Goal: Task Accomplishment & Management: Complete application form

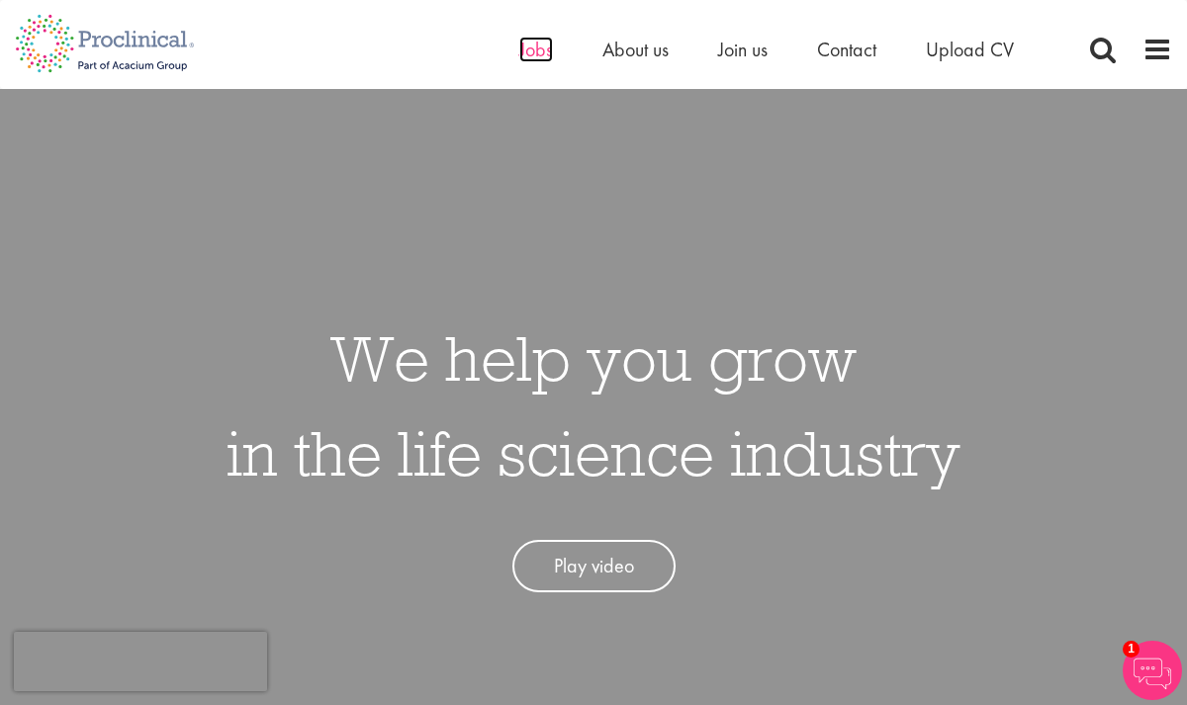
click at [537, 54] on span "Jobs" at bounding box center [536, 50] width 34 height 26
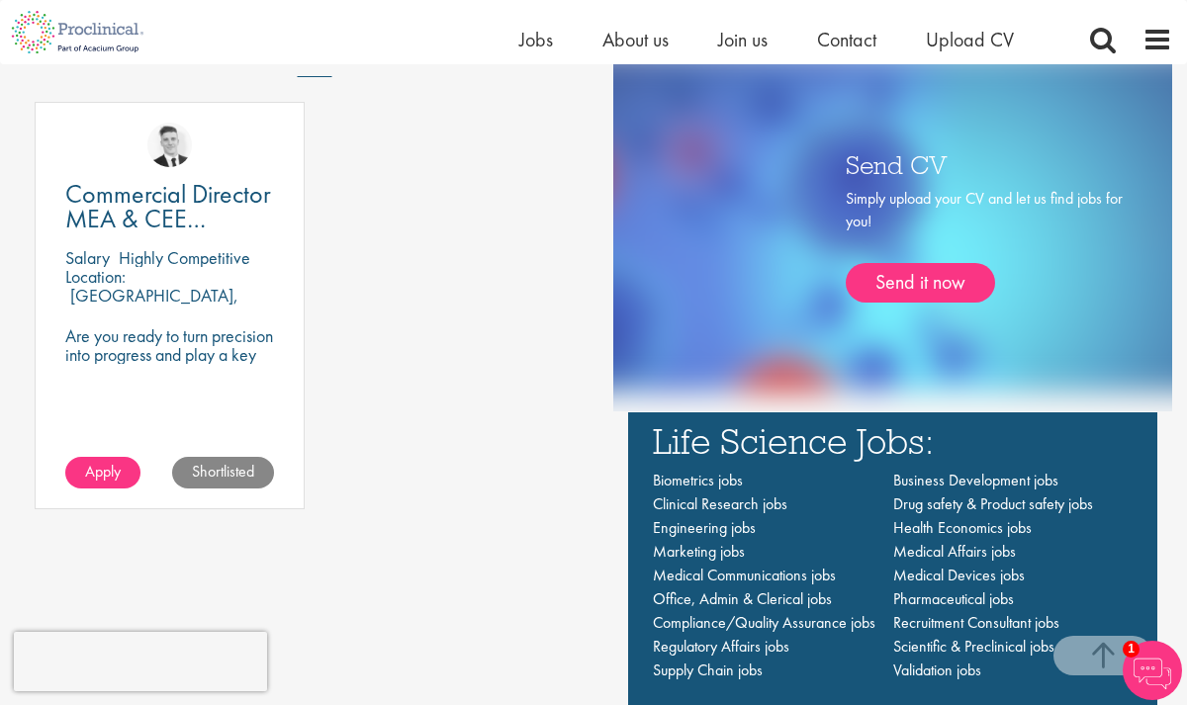
scroll to position [1199, 0]
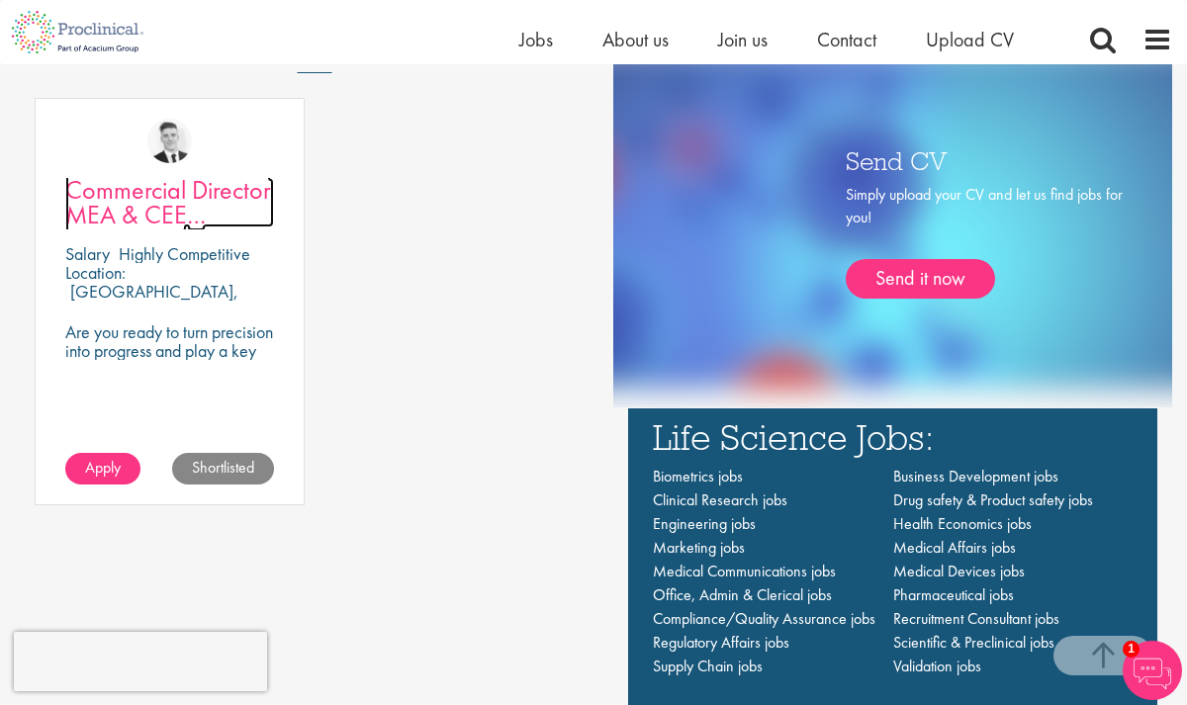
click at [168, 223] on span "Commercial Director MEA & CEE Partnerships" at bounding box center [168, 214] width 206 height 83
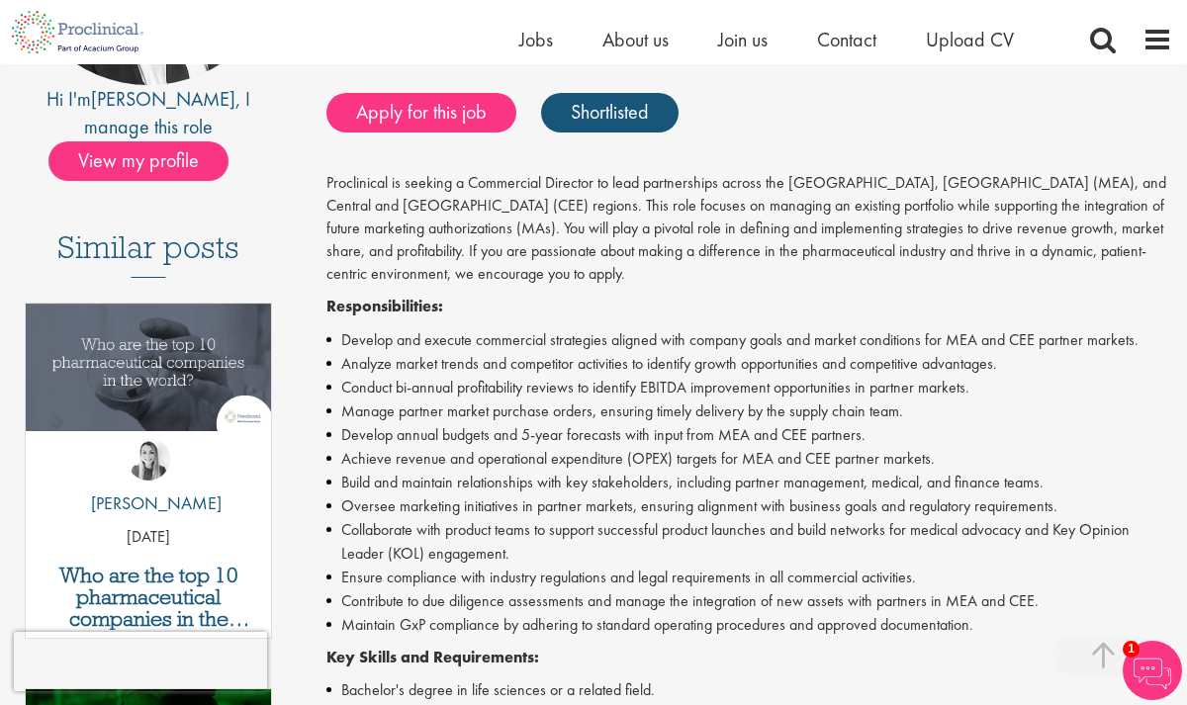
scroll to position [410, 0]
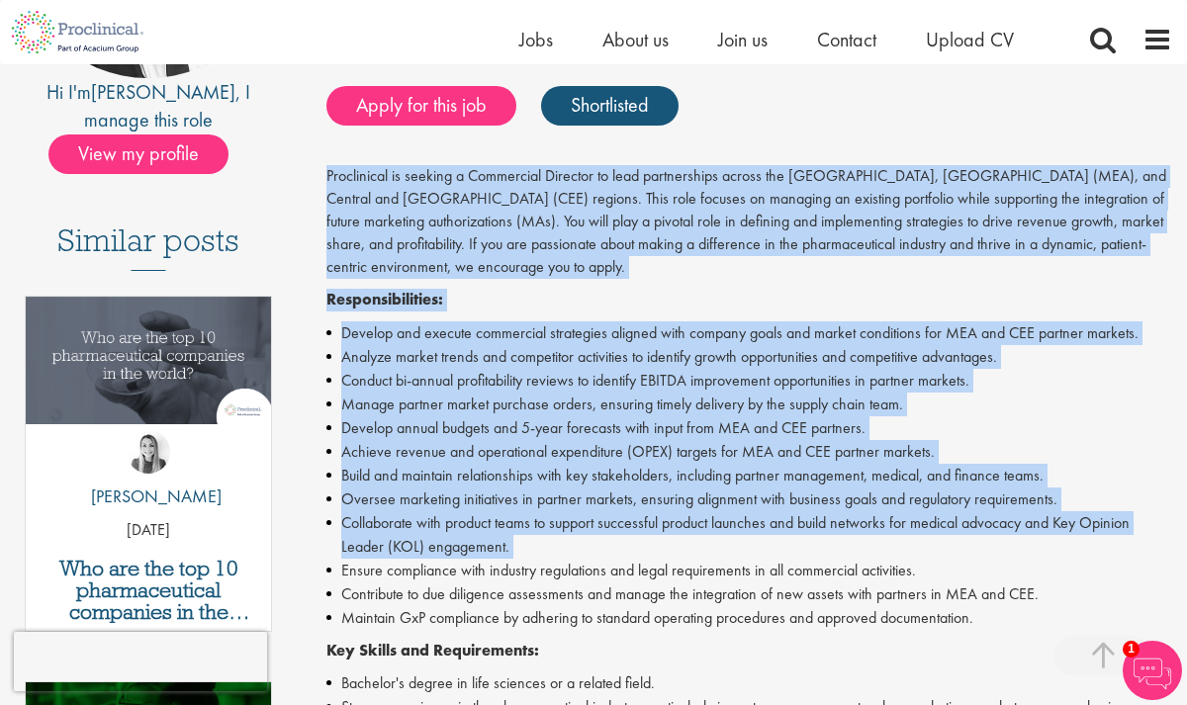
drag, startPoint x: 329, startPoint y: 178, endPoint x: 515, endPoint y: 558, distance: 422.9
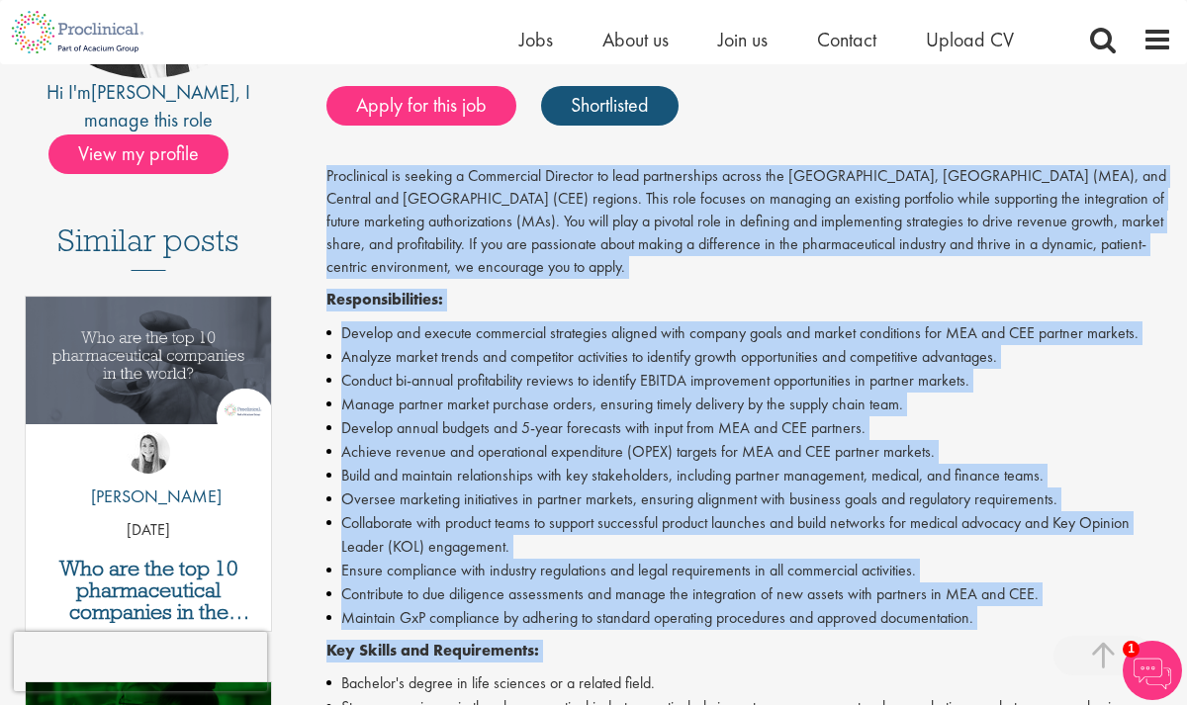
scroll to position [788, 0]
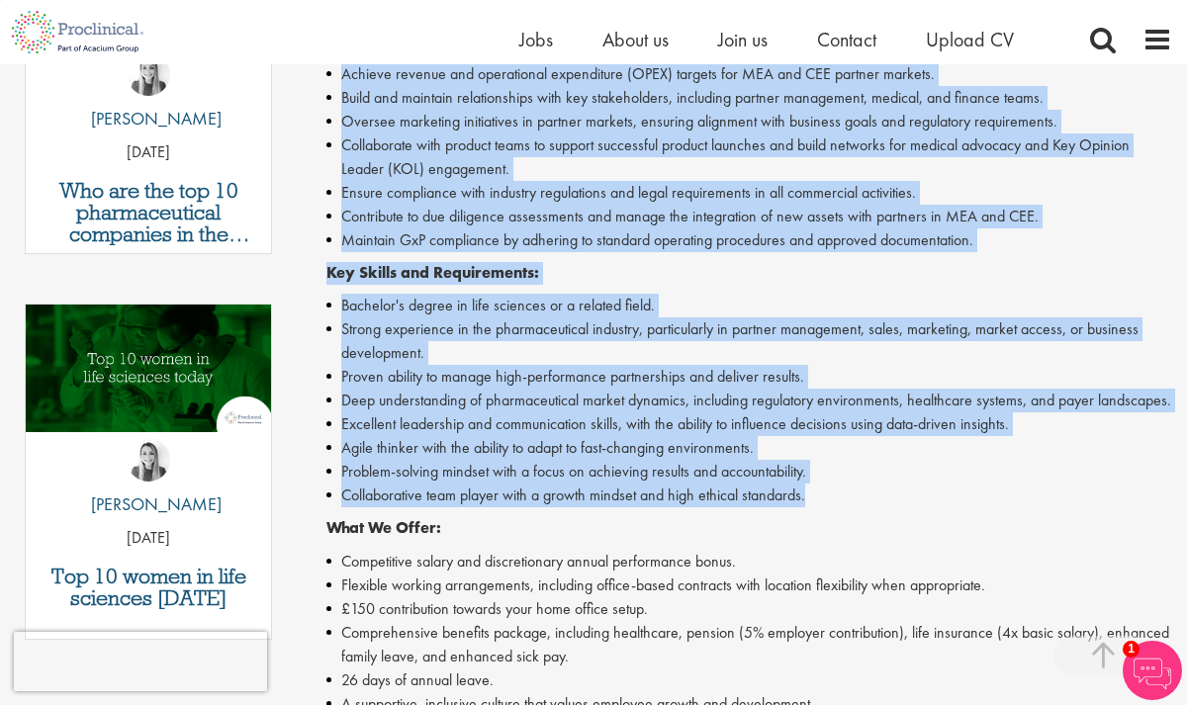
copy div "Proclinical is seeking a Commercial Director to lead partnerships across the Mi…"
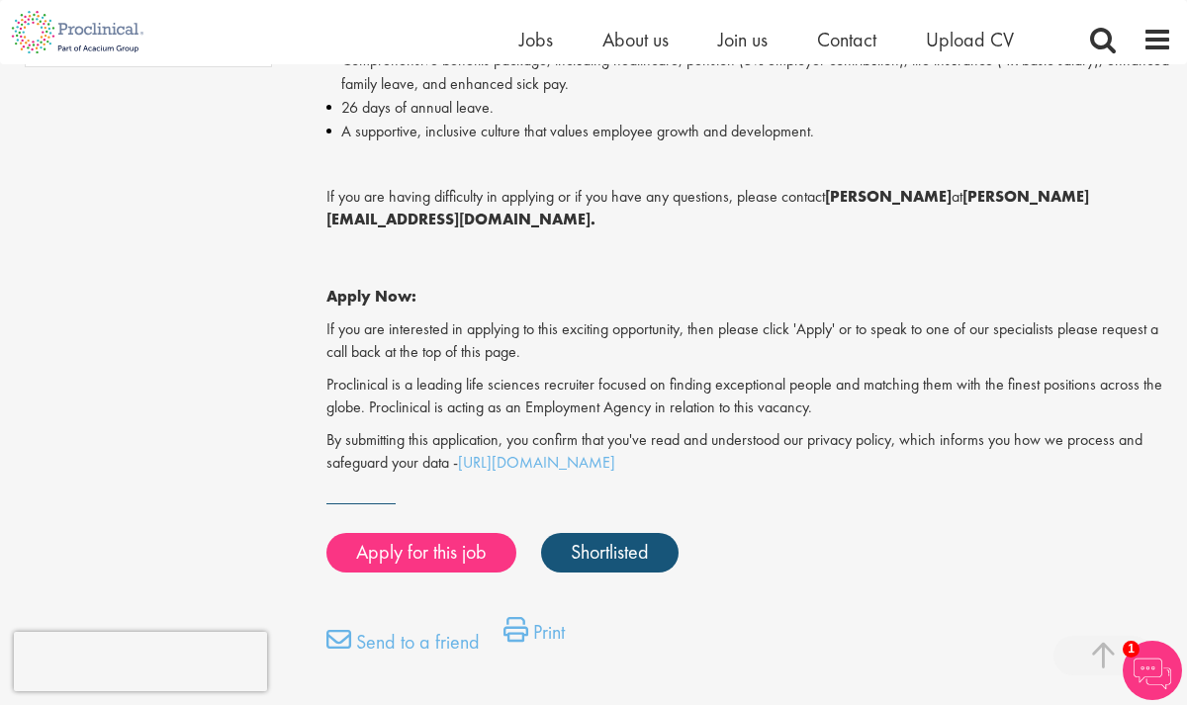
scroll to position [1362, 0]
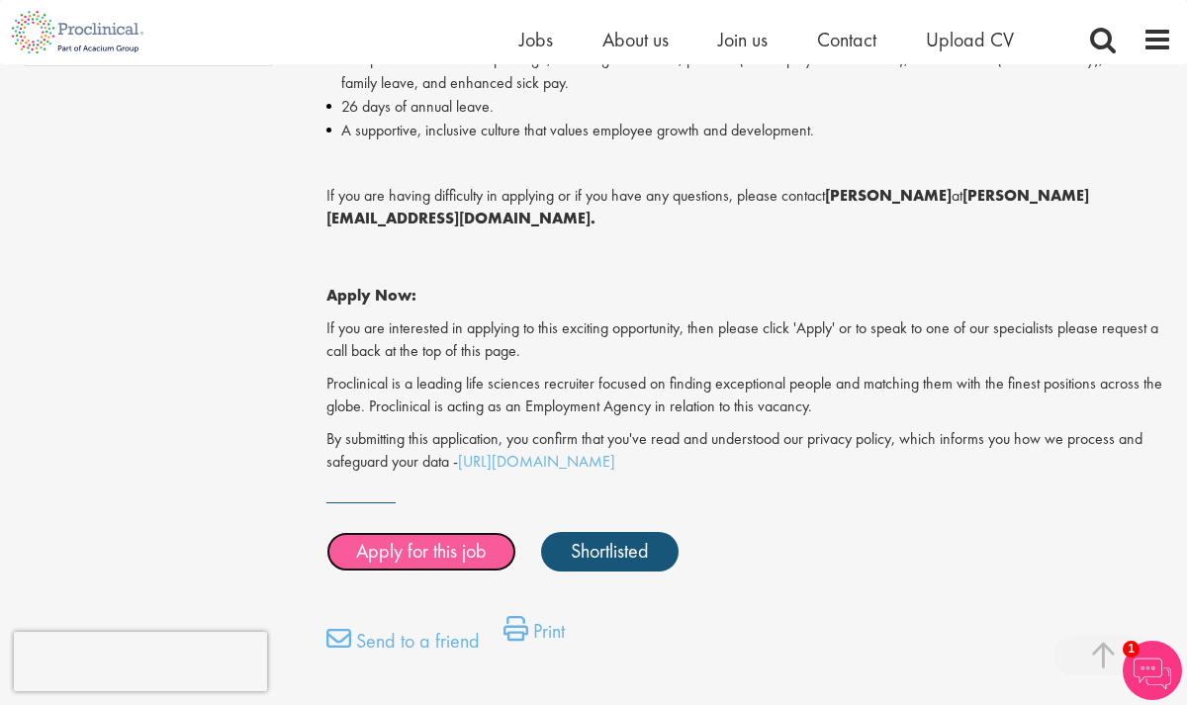
click at [419, 532] on link "Apply for this job" at bounding box center [421, 552] width 190 height 40
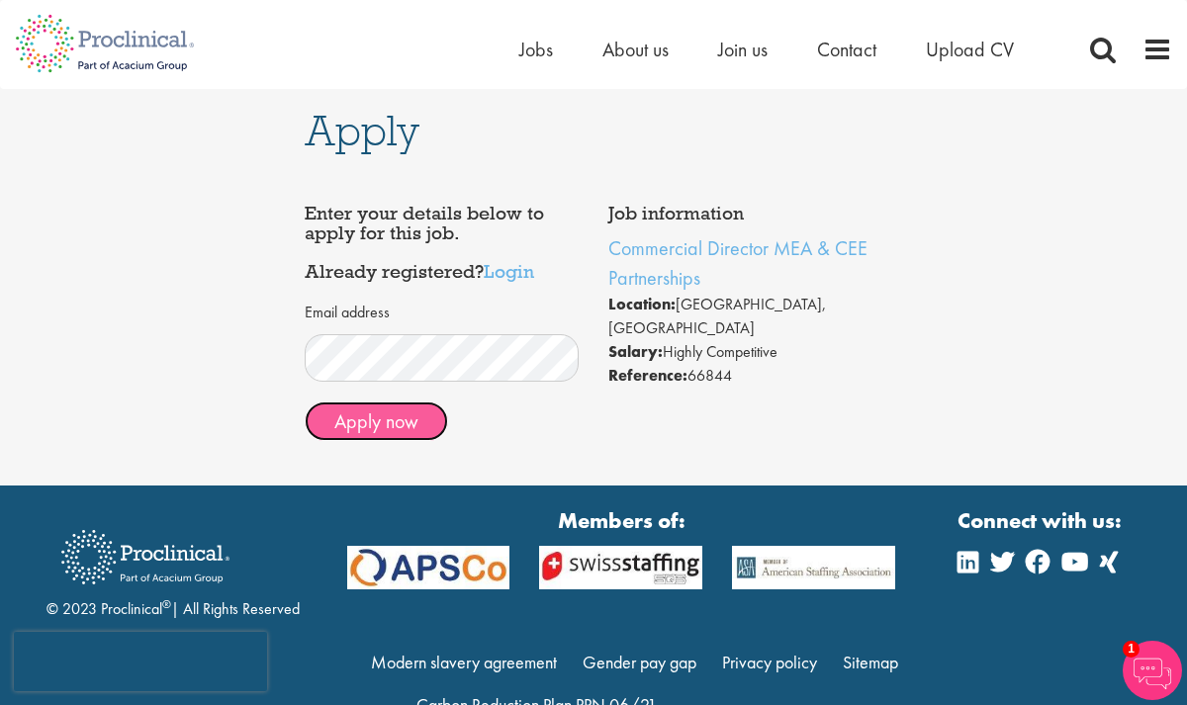
click at [408, 420] on button "Apply now" at bounding box center [376, 422] width 143 height 40
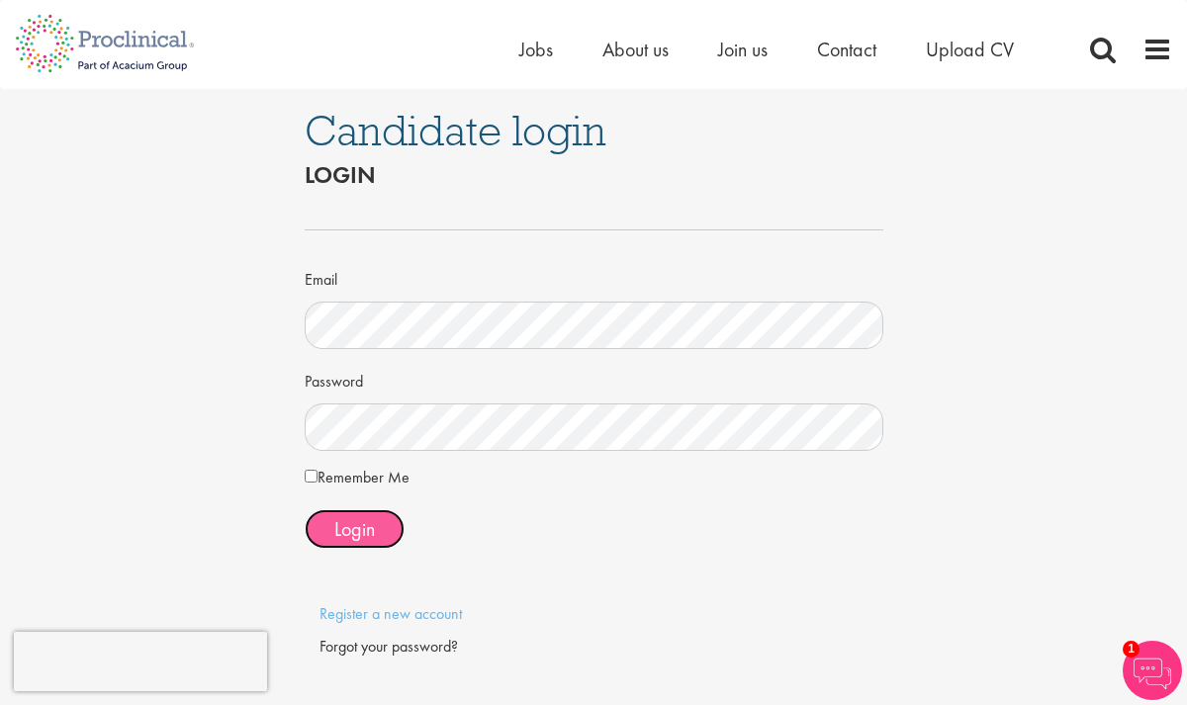
click at [329, 522] on button "Login" at bounding box center [355, 529] width 100 height 40
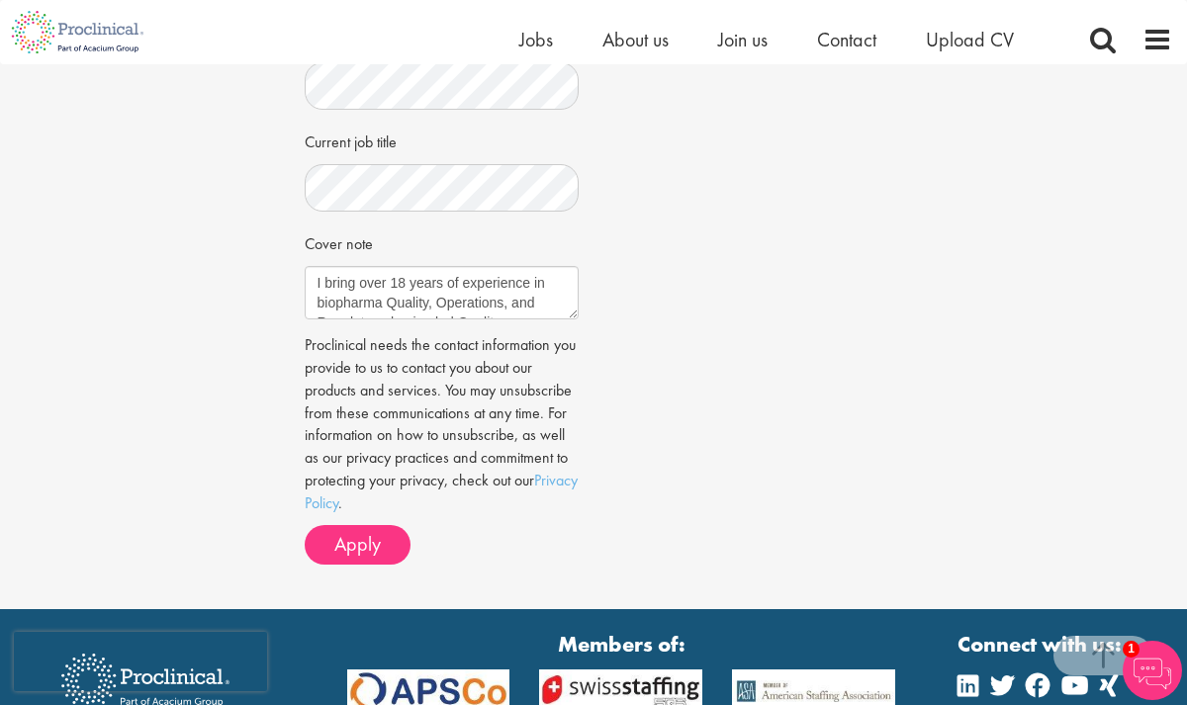
scroll to position [818, 0]
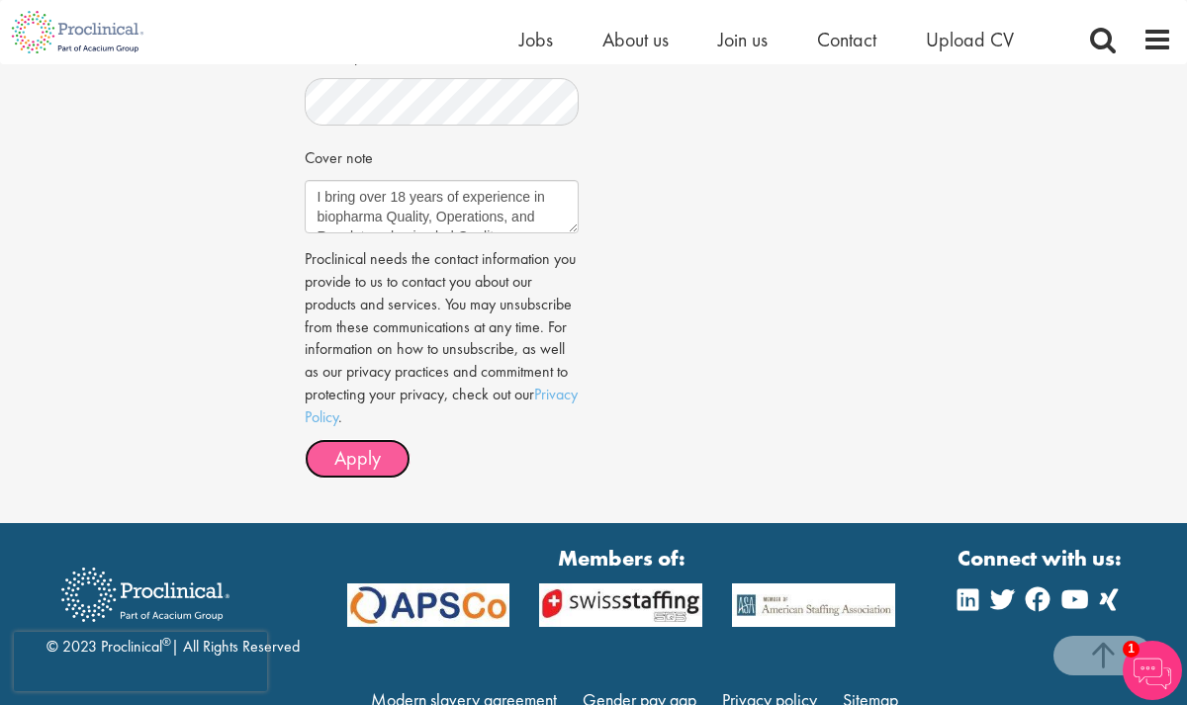
click at [344, 457] on span "Apply" at bounding box center [357, 458] width 46 height 26
